Goal: Check status: Check status

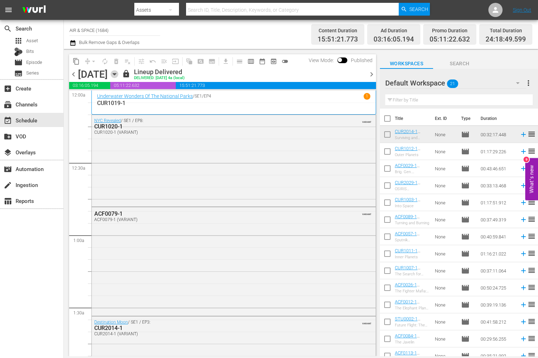
click at [118, 71] on icon "button" at bounding box center [115, 74] width 8 height 8
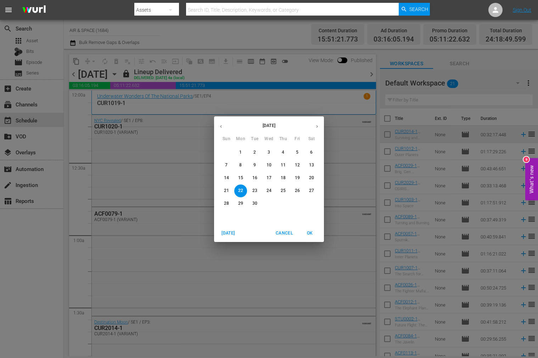
click at [299, 190] on p "26" at bounding box center [297, 190] width 5 height 6
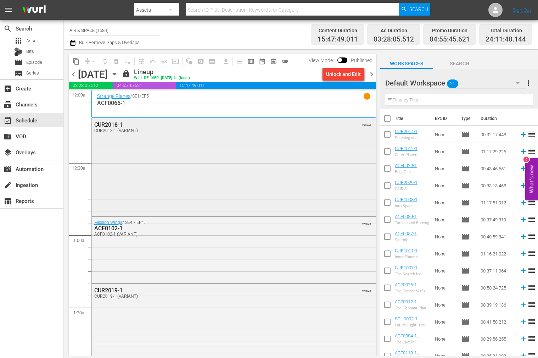
click at [109, 123] on div "CUR2018-1" at bounding box center [214, 124] width 241 height 7
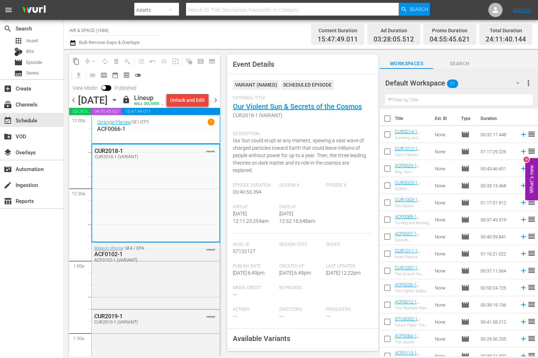
scroll to position [42, 0]
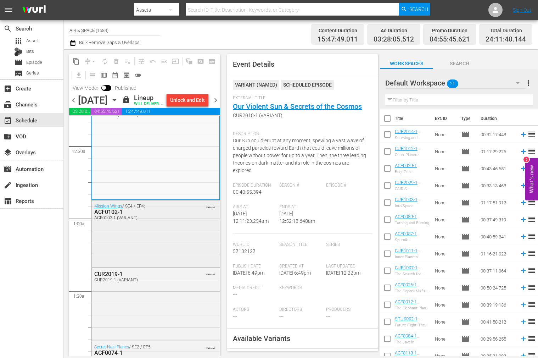
click at [114, 215] on div "ACF0102-1" at bounding box center [139, 211] width 90 height 7
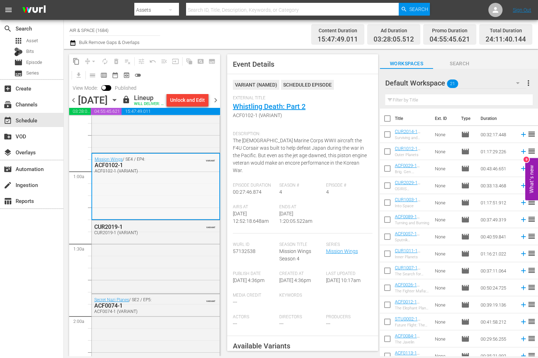
scroll to position [106, 0]
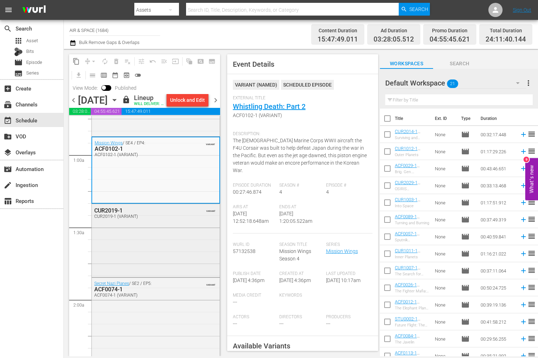
click at [114, 214] on div "CUR2019-1" at bounding box center [139, 210] width 90 height 7
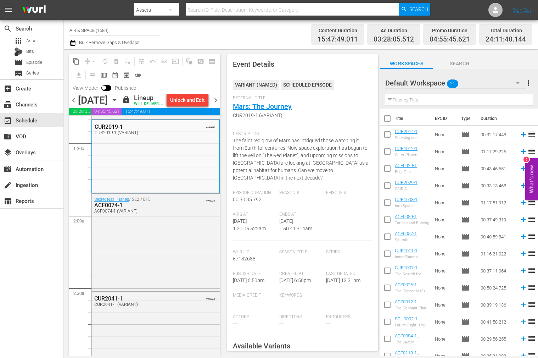
scroll to position [217, 0]
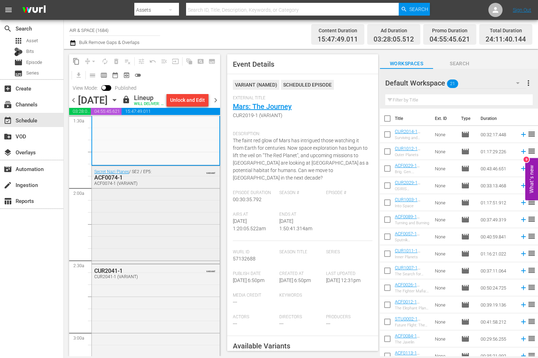
click at [117, 181] on div "ACF0074-1" at bounding box center [139, 177] width 90 height 7
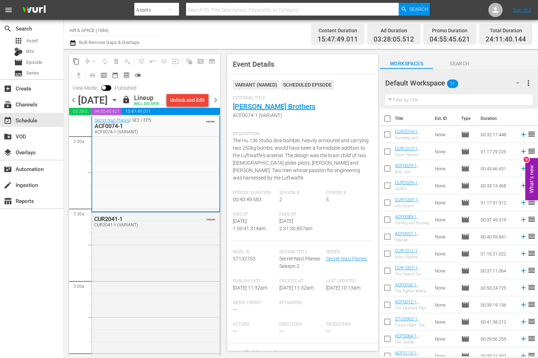
scroll to position [307, 0]
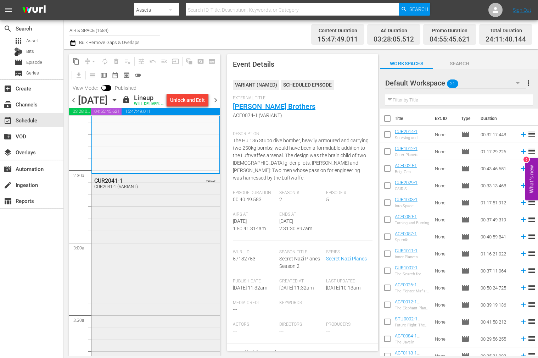
click at [114, 184] on div "CUR2041-1" at bounding box center [139, 180] width 90 height 7
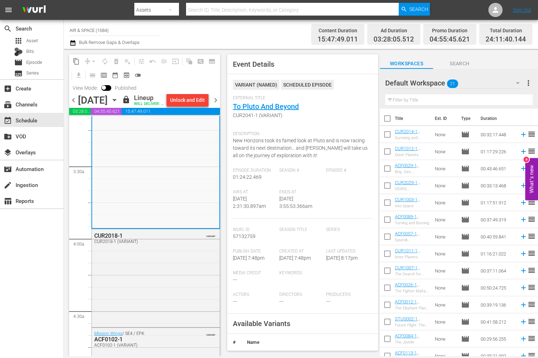
scroll to position [467, 0]
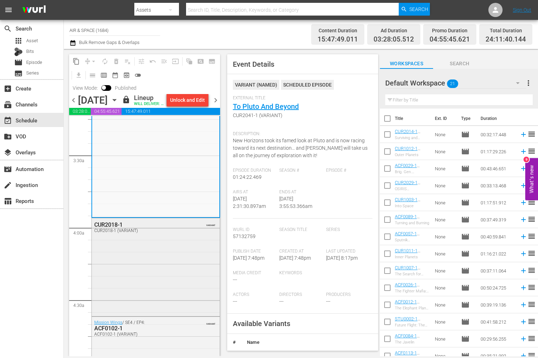
click at [113, 228] on div "CUR2018-1" at bounding box center [139, 224] width 90 height 7
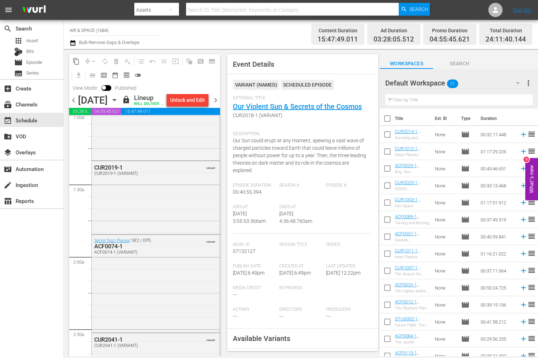
scroll to position [0, 0]
